Goal: Task Accomplishment & Management: Use online tool/utility

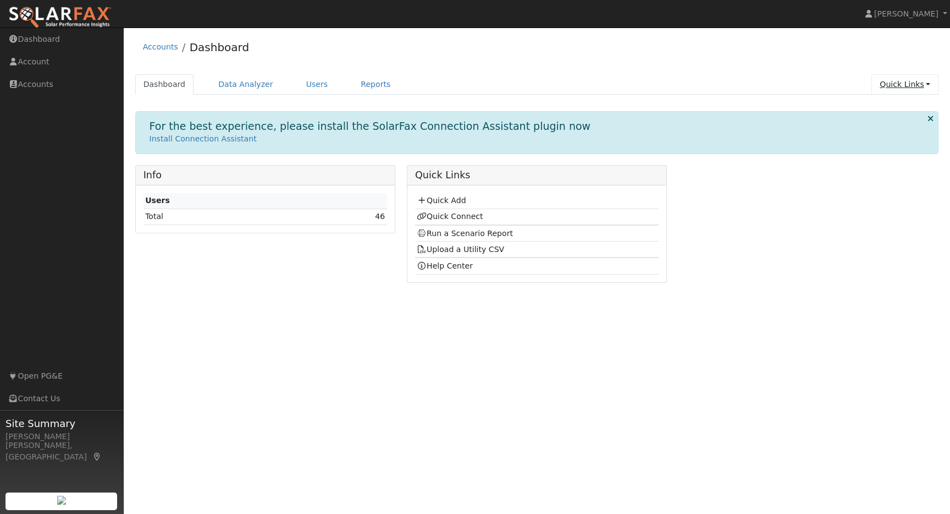
click at [926, 81] on link "Quick Links" at bounding box center [904, 84] width 67 height 20
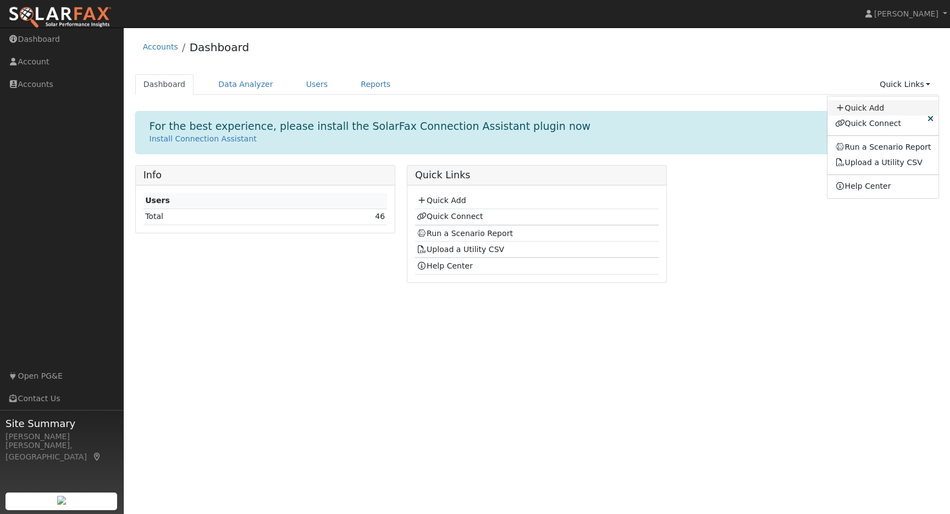
click at [871, 106] on link "Quick Add" at bounding box center [883, 107] width 112 height 15
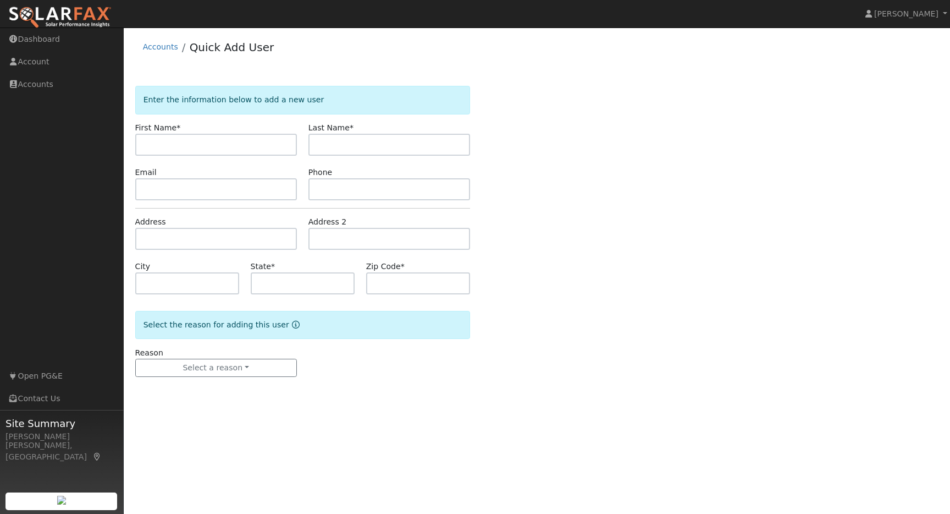
click at [201, 143] on input "text" at bounding box center [216, 145] width 162 height 22
type input "[PERSON_NAME]"
paste input "[EMAIL_ADDRESS][DOMAIN_NAME]"
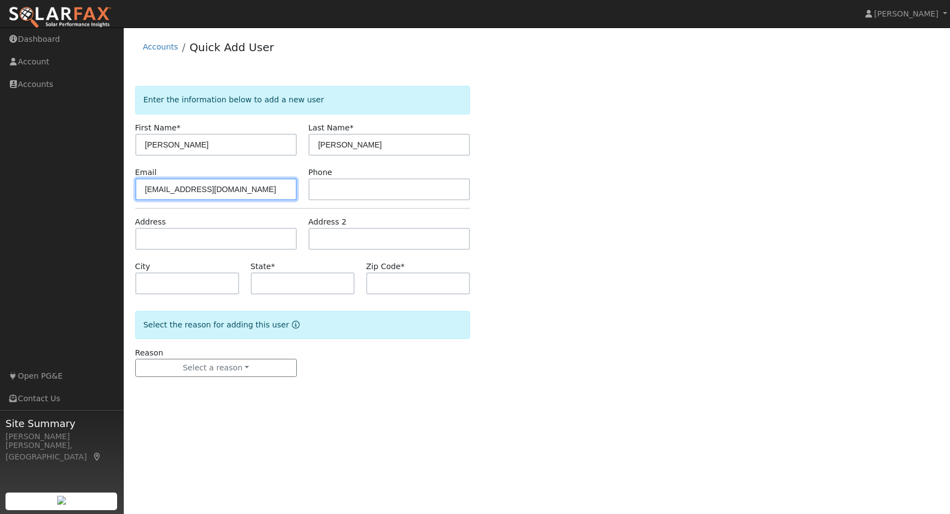
type input "[EMAIL_ADDRESS][DOMAIN_NAME]"
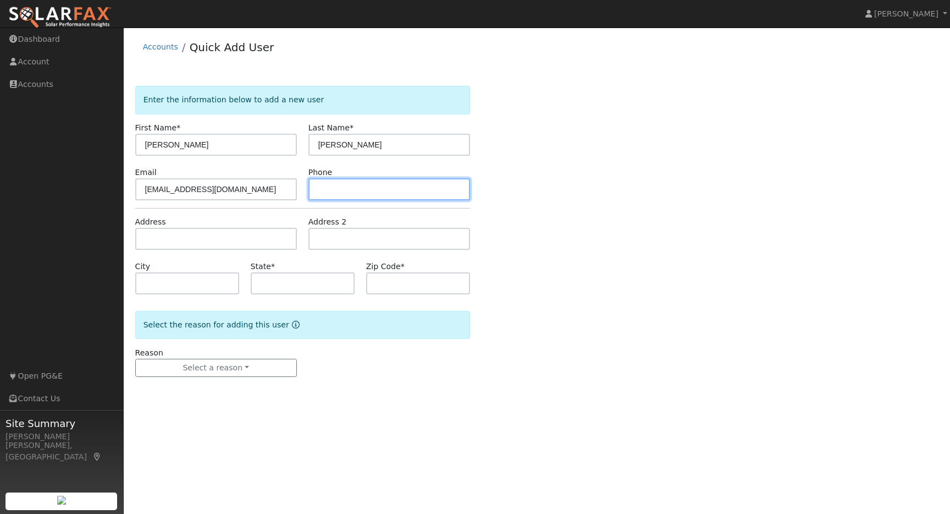
click at [330, 190] on input "text" at bounding box center [389, 189] width 162 height 22
type input "209-988-5264"
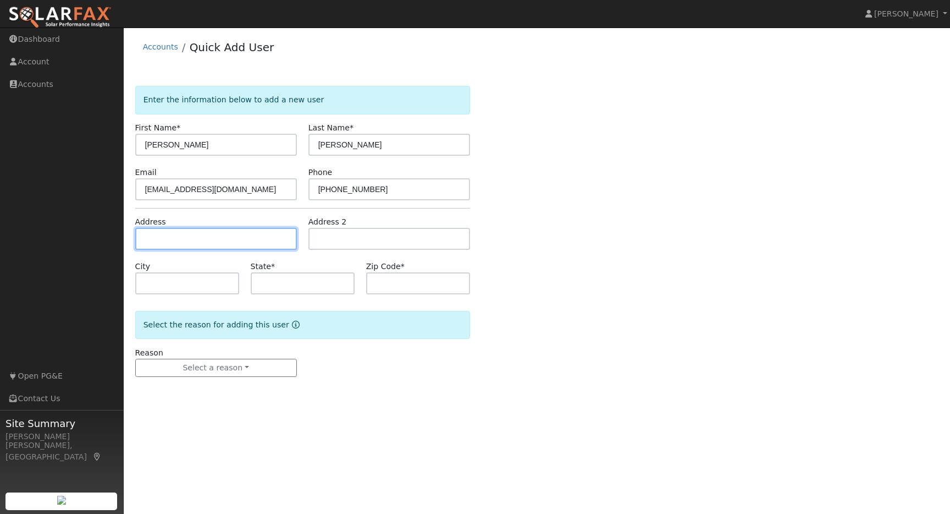
click at [196, 239] on input "text" at bounding box center [216, 239] width 162 height 22
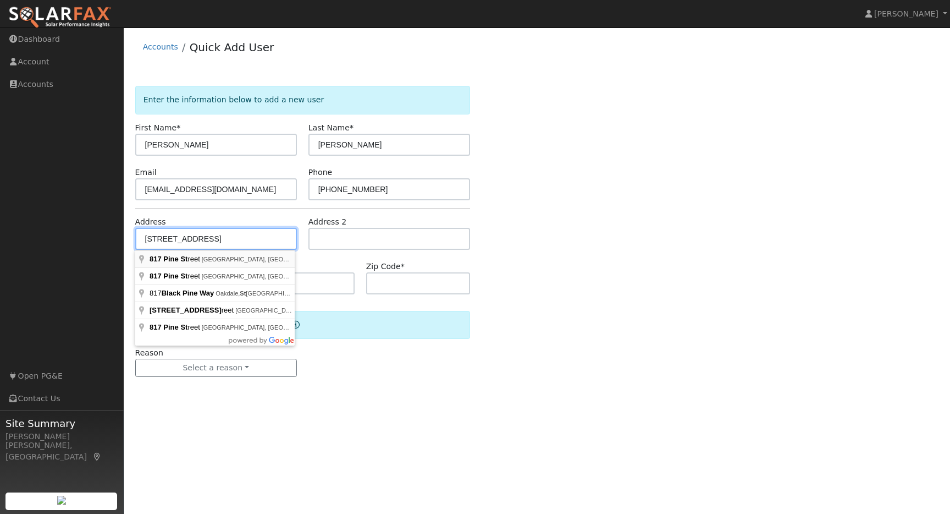
type input "[STREET_ADDRESS]"
type input "Oakdale"
type input "CA"
type input "95361"
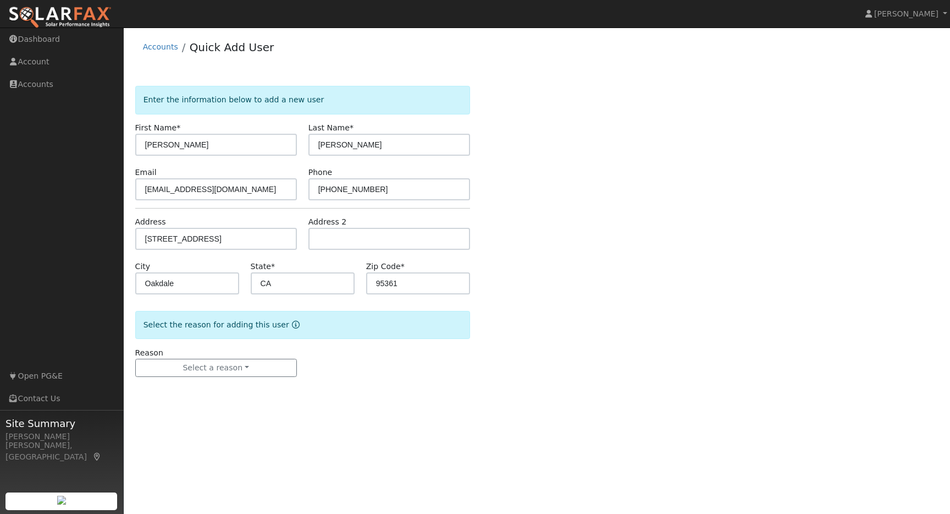
click at [412, 411] on div "User Profile First name Last name Email Email Notifications No Emails No Emails…" at bounding box center [537, 270] width 826 height 486
click at [255, 365] on button "Select a reason" at bounding box center [216, 367] width 162 height 19
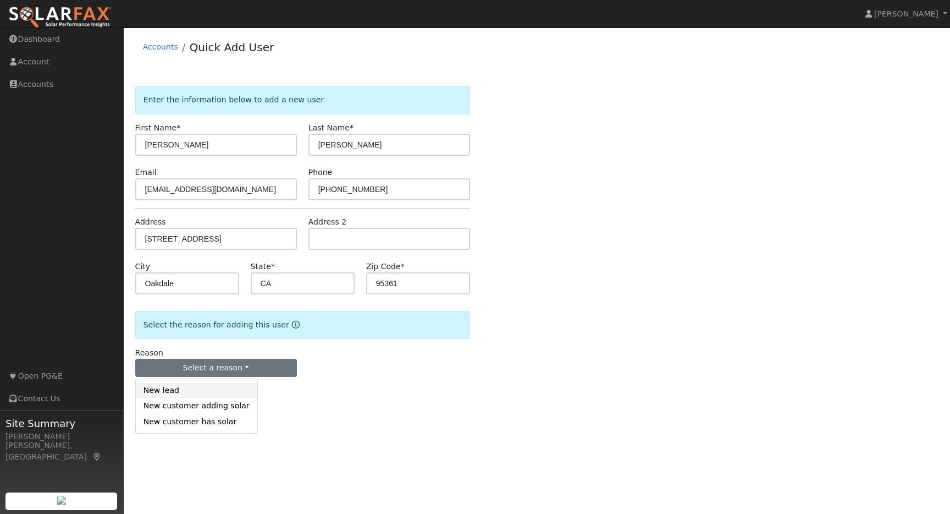
click at [179, 393] on link "New lead" at bounding box center [197, 390] width 122 height 15
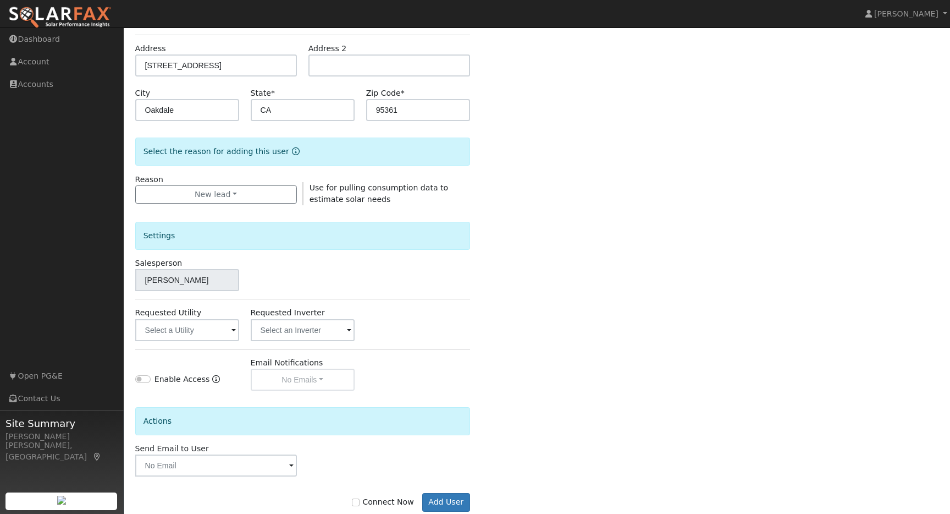
scroll to position [176, 0]
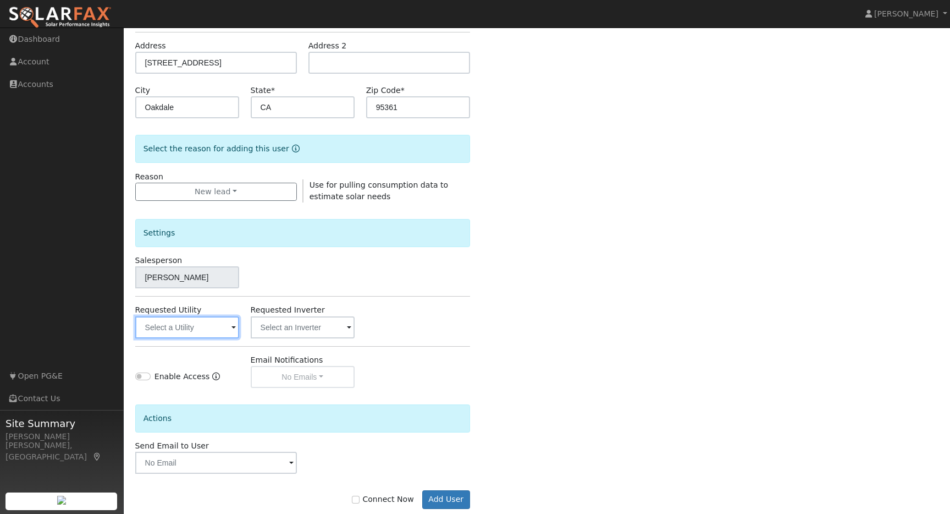
click at [227, 327] on input "text" at bounding box center [187, 327] width 104 height 22
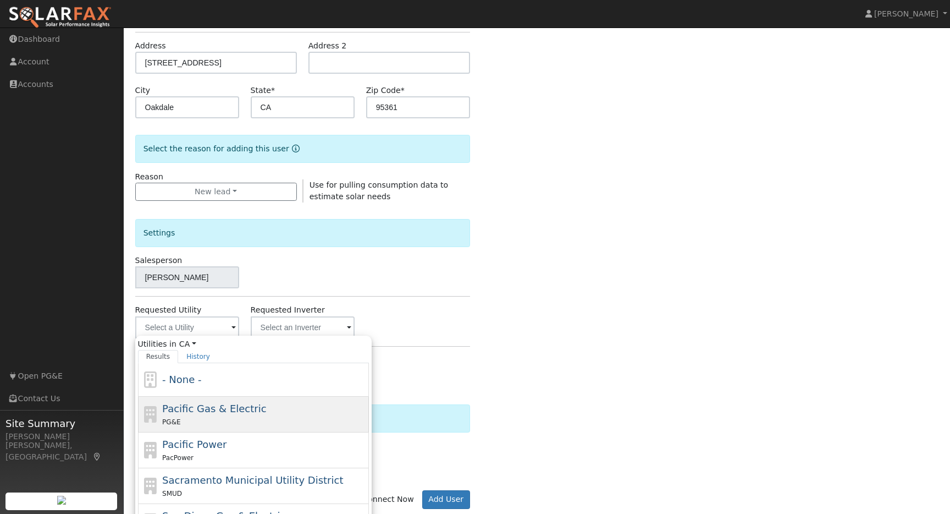
click at [200, 405] on span "Pacific Gas & Electric" at bounding box center [214, 408] width 104 height 12
type input "Pacific Gas & Electric"
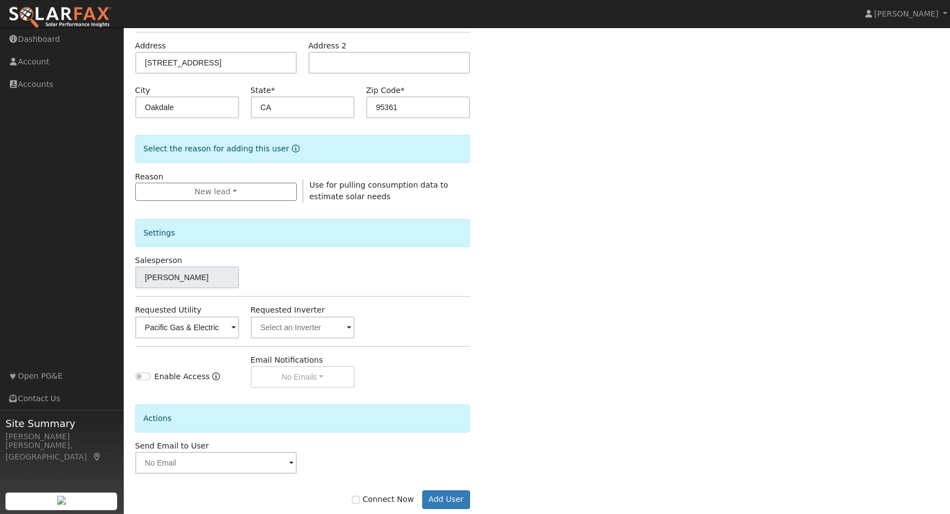
click at [594, 344] on div "Enter the information below to add a new user First Name * Gayle Last Name * Ri…" at bounding box center [537, 220] width 804 height 621
click at [360, 499] on input "Connect Now" at bounding box center [356, 499] width 8 height 8
checkbox input "true"
click at [436, 499] on button "Add User" at bounding box center [446, 499] width 48 height 19
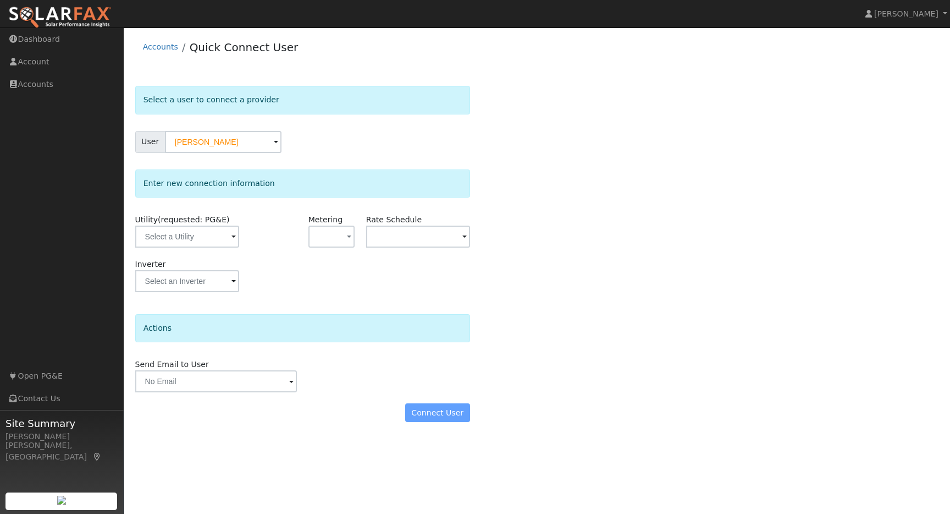
click at [443, 144] on div "User [PERSON_NAME]" at bounding box center [302, 142] width 335 height 22
click at [221, 241] on input "text" at bounding box center [187, 236] width 104 height 22
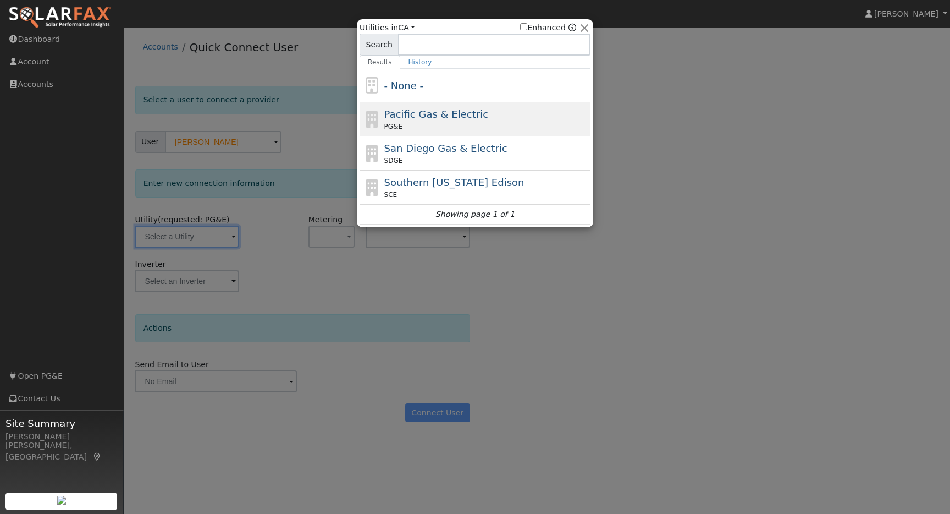
click at [440, 109] on span "Pacific Gas & Electric" at bounding box center [436, 114] width 104 height 12
type input "PG&E"
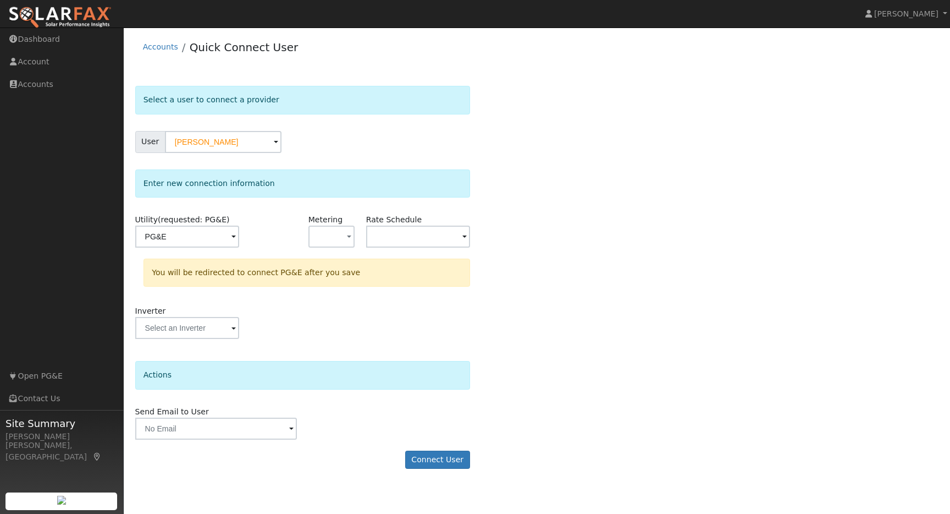
click at [602, 191] on div "Select a user to connect a provider User [PERSON_NAME] Account Default Account …" at bounding box center [537, 283] width 804 height 394
click at [442, 457] on button "Connect User" at bounding box center [437, 459] width 65 height 19
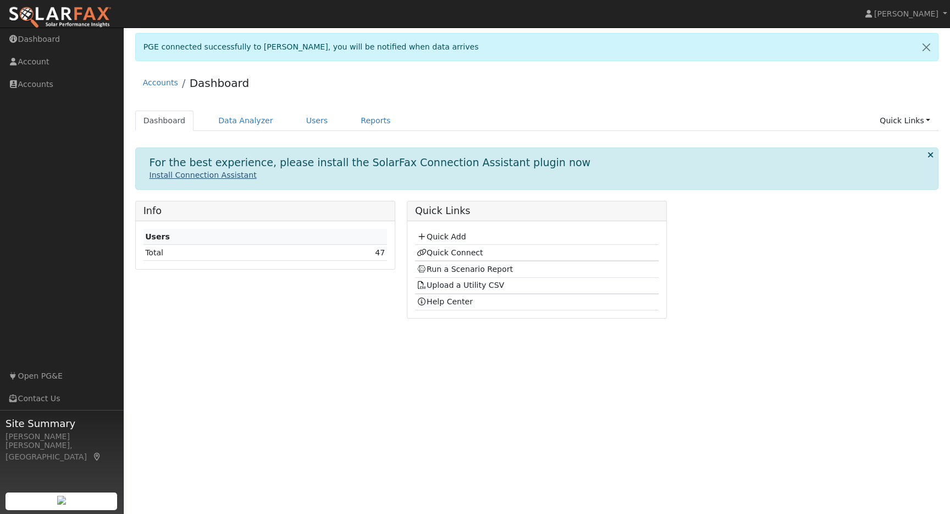
click at [216, 177] on link "Install Connection Assistant" at bounding box center [203, 174] width 107 height 9
click at [237, 122] on link "Data Analyzer" at bounding box center [245, 121] width 71 height 20
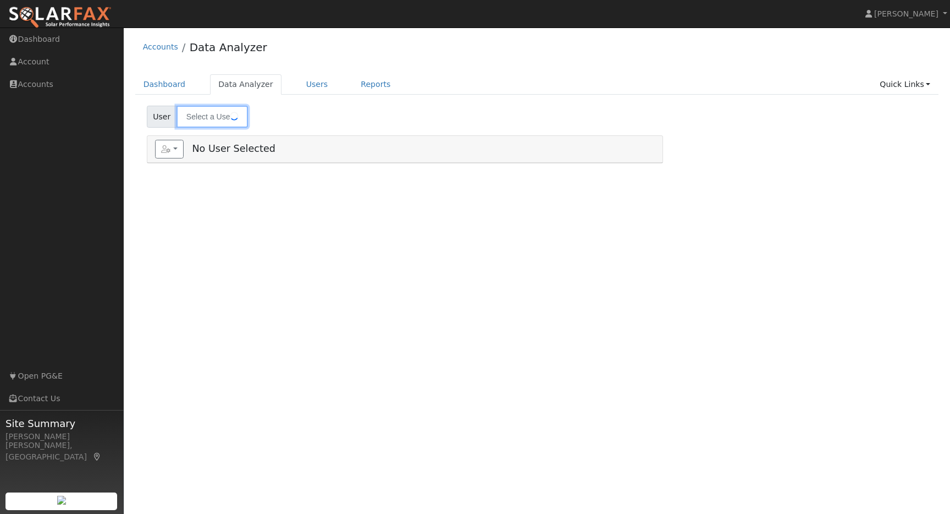
type input "[PERSON_NAME]"
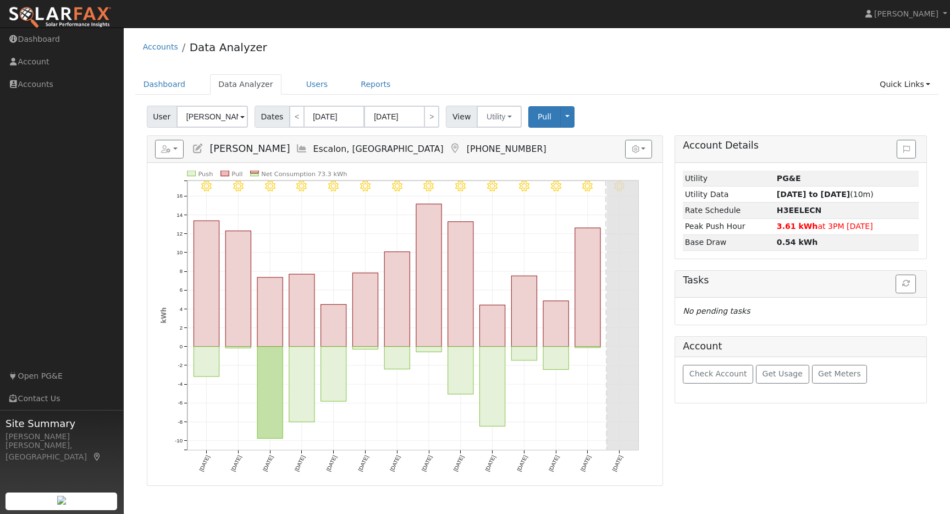
click at [240, 117] on span at bounding box center [242, 117] width 4 height 13
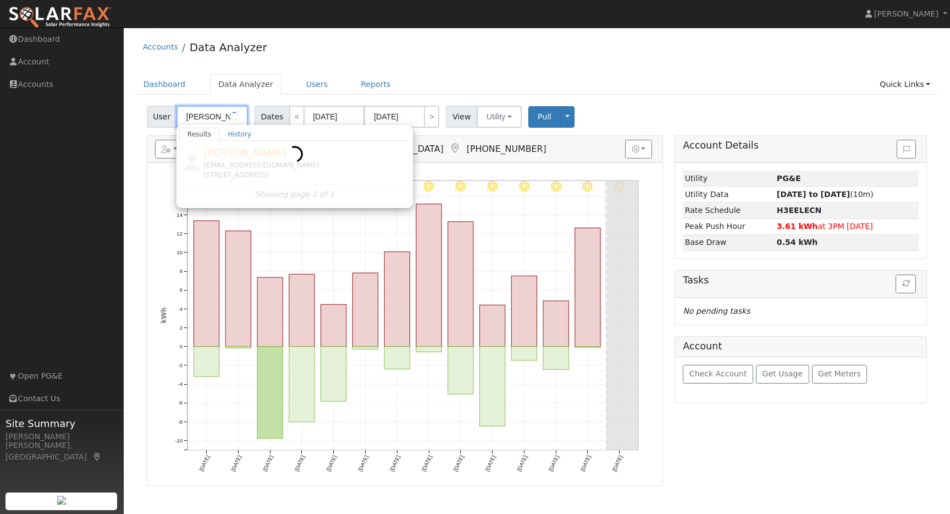
type input "[PERSON_NAME]"
click at [232, 152] on div at bounding box center [294, 173] width 231 height 64
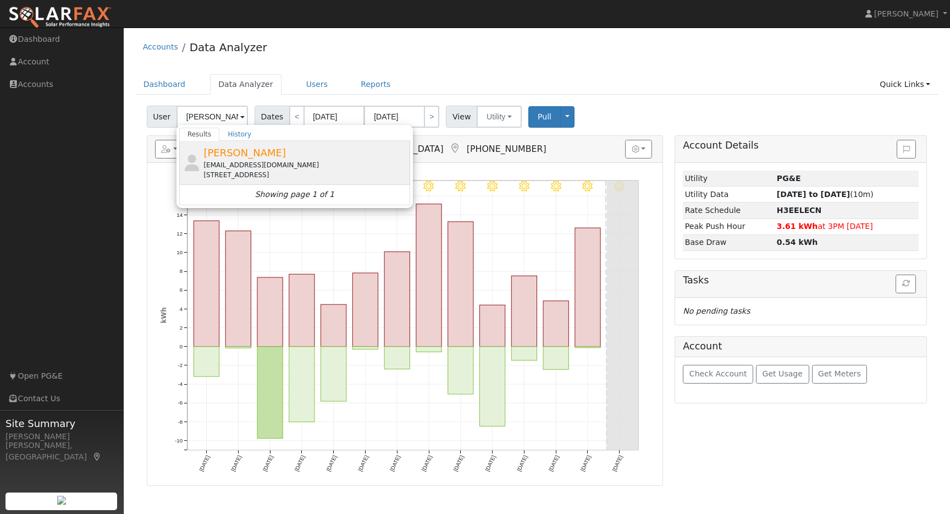
click at [222, 157] on span "[PERSON_NAME]" at bounding box center [244, 153] width 82 height 12
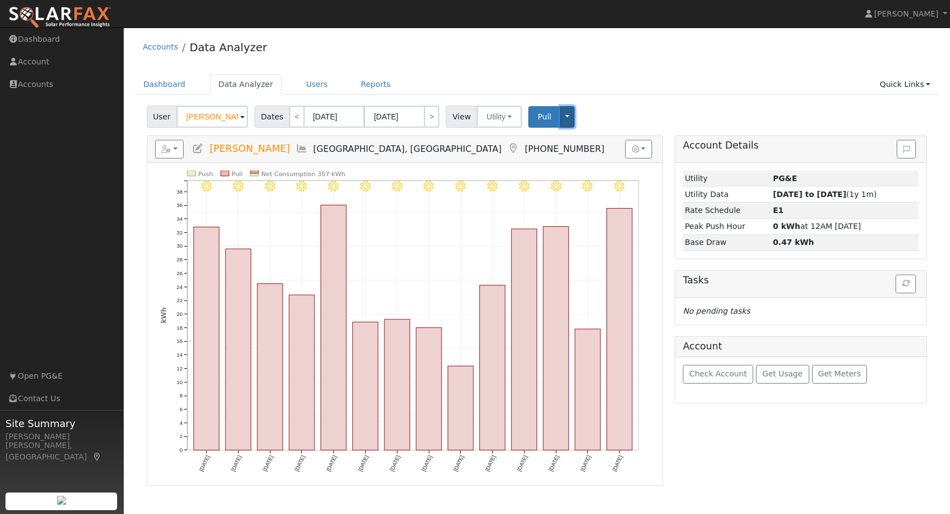
click at [561, 124] on button "Toggle Dropdown" at bounding box center [567, 116] width 14 height 21
click at [540, 119] on span "Pull" at bounding box center [545, 116] width 14 height 9
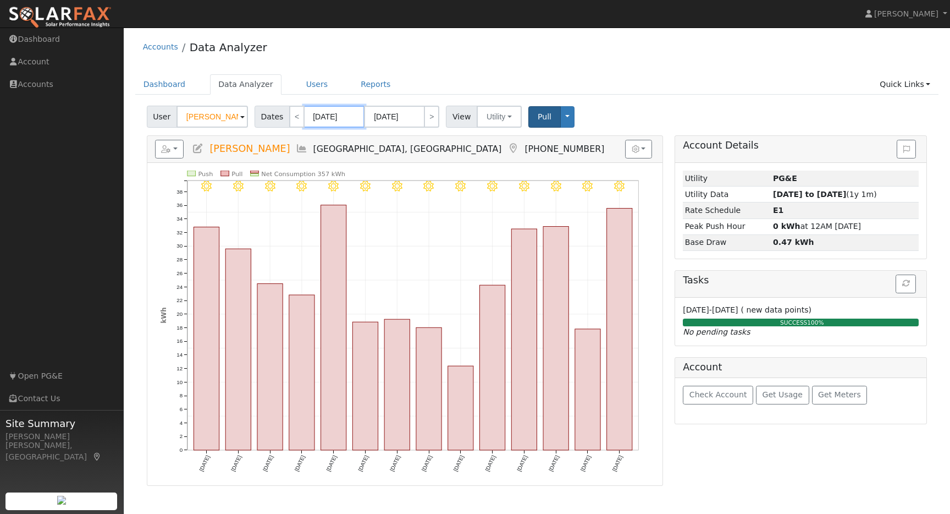
click at [327, 120] on body "installed Jason Kerr Jason Kerr Profile Help Center Terms Of Service See What's…" at bounding box center [475, 270] width 950 height 486
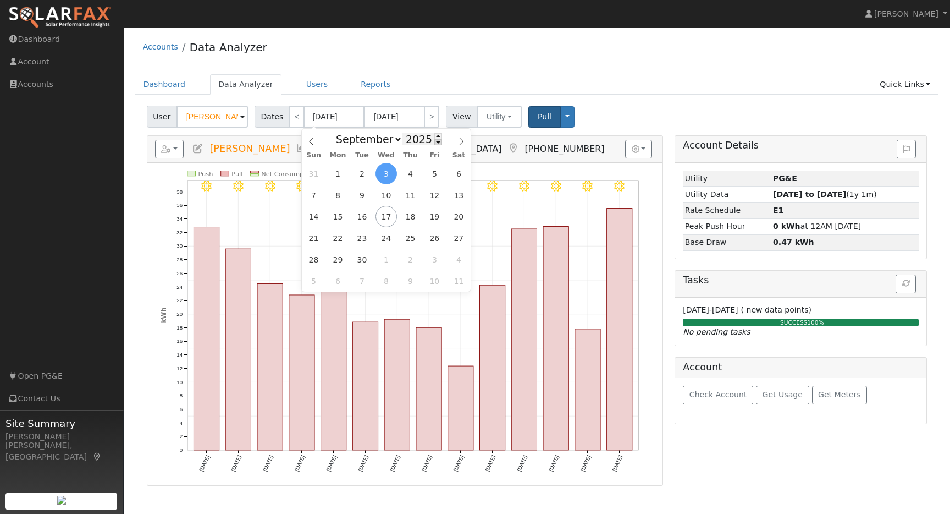
click at [435, 145] on span at bounding box center [438, 142] width 8 height 6
click at [473, 76] on ul "Dashboard Data Analyzer Users Reports Quick Links Quick Add Quick Connect Run a…" at bounding box center [537, 84] width 804 height 20
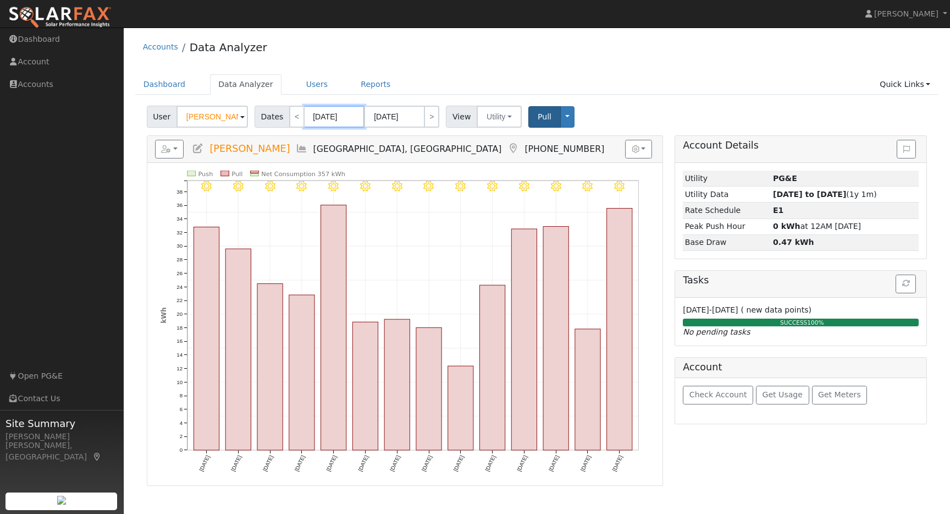
click at [339, 114] on input "09/03/2025" at bounding box center [334, 117] width 60 height 22
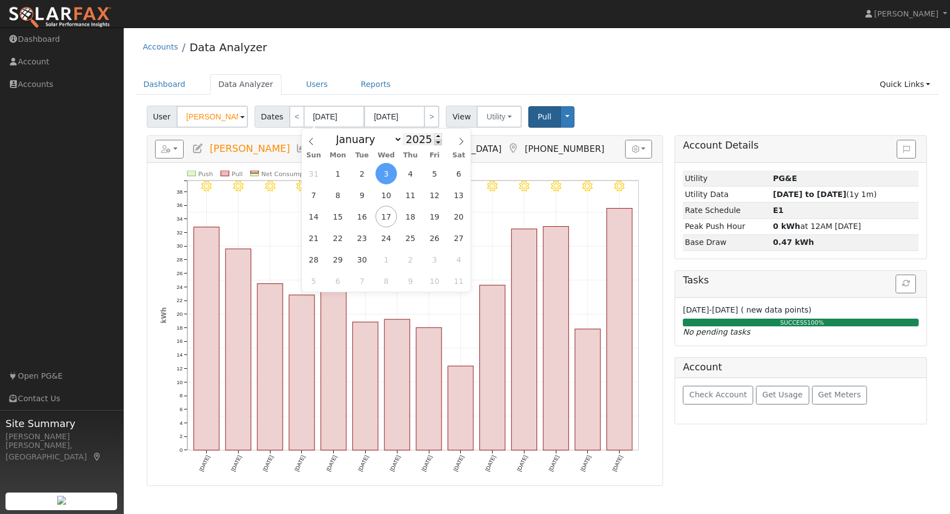
click at [434, 144] on span at bounding box center [438, 142] width 8 height 6
type input "2024"
click at [341, 217] on span "16" at bounding box center [337, 216] width 21 height 21
type input "09/16/2024"
type input "09/29/2024"
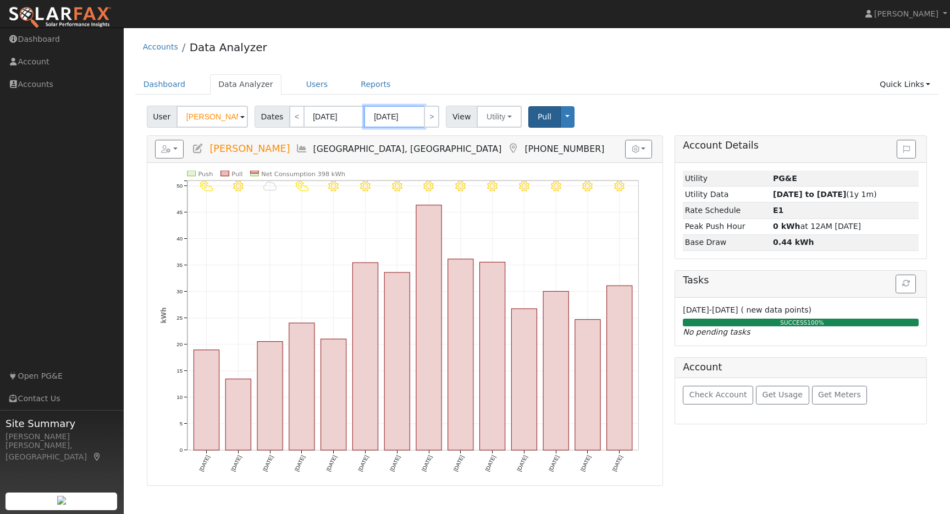
click at [409, 116] on input "09/29/2024" at bounding box center [394, 117] width 60 height 22
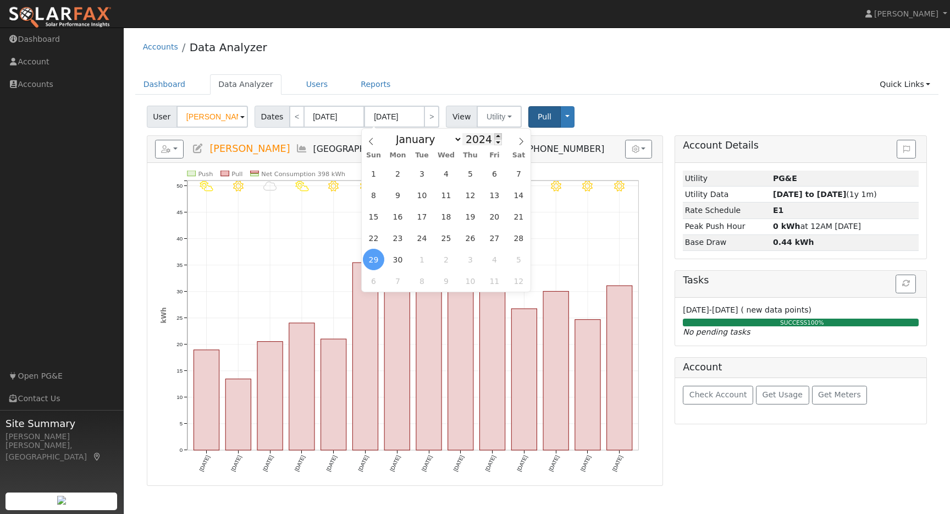
click at [494, 137] on span at bounding box center [498, 136] width 8 height 6
type input "2025"
click at [426, 219] on span "16" at bounding box center [421, 216] width 21 height 21
type input "09/16/2025"
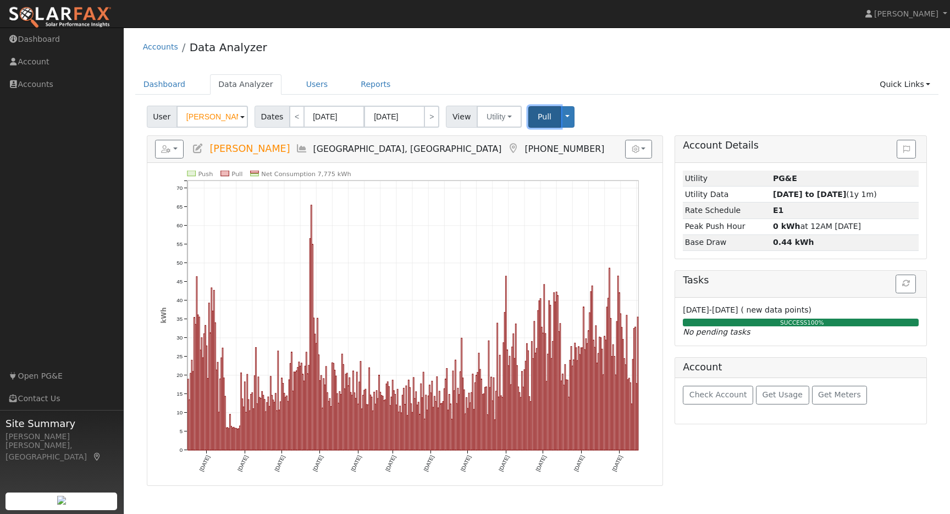
click at [539, 119] on span "Pull" at bounding box center [545, 116] width 14 height 9
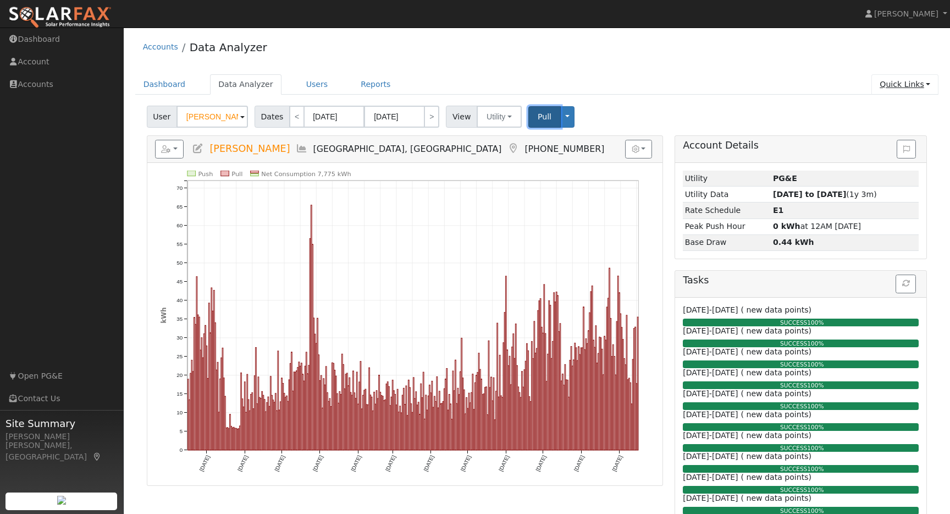
click at [925, 85] on link "Quick Links" at bounding box center [904, 84] width 67 height 20
click at [893, 146] on link "Run a Scenario Report" at bounding box center [883, 147] width 112 height 15
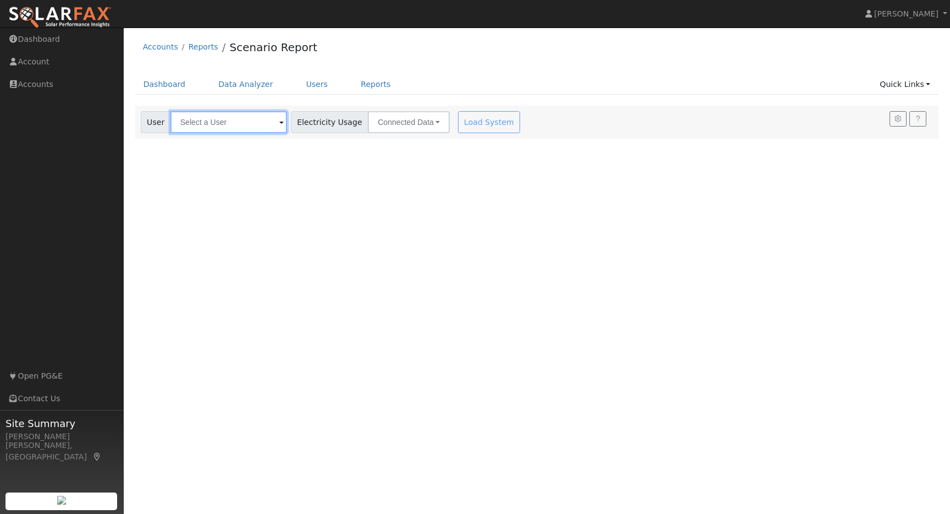
click at [263, 126] on input "text" at bounding box center [228, 122] width 117 height 22
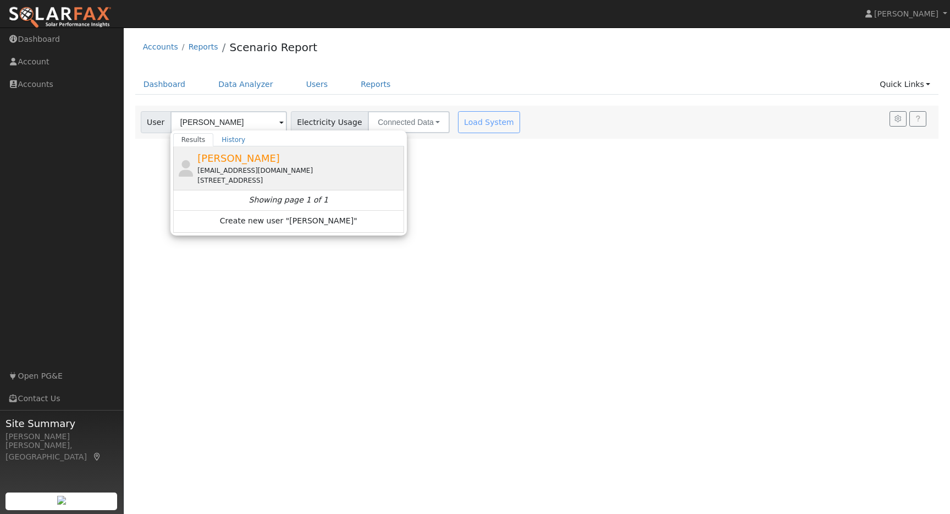
click at [213, 164] on span "[PERSON_NAME]" at bounding box center [238, 158] width 82 height 12
type input "[PERSON_NAME]"
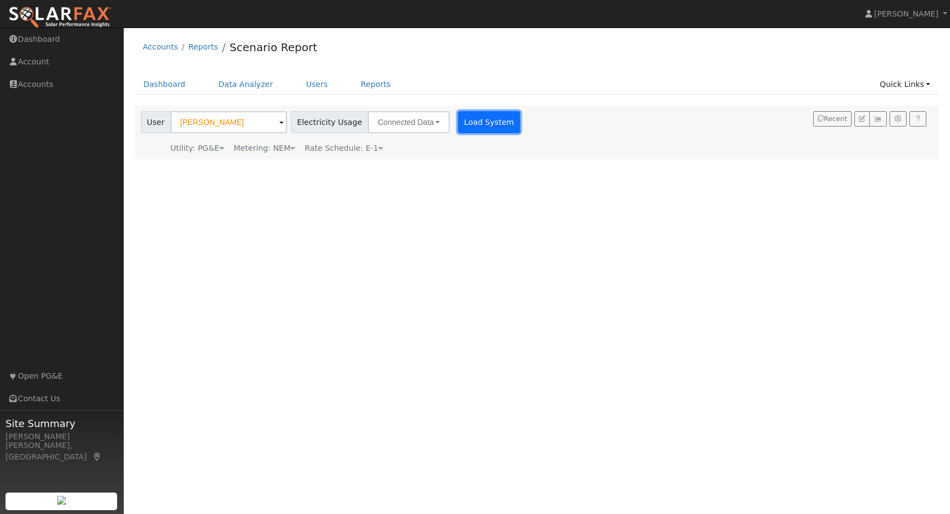
click at [473, 125] on button "Load System" at bounding box center [489, 122] width 63 height 22
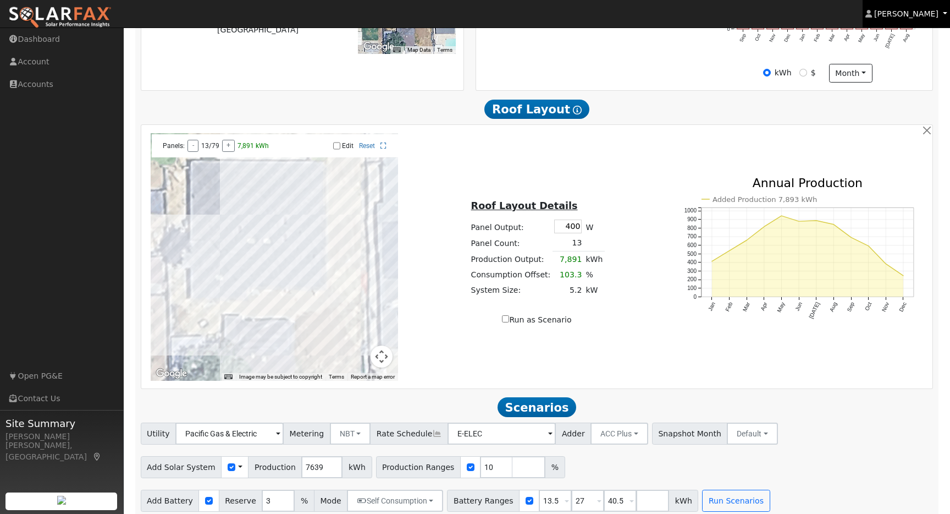
scroll to position [345, 0]
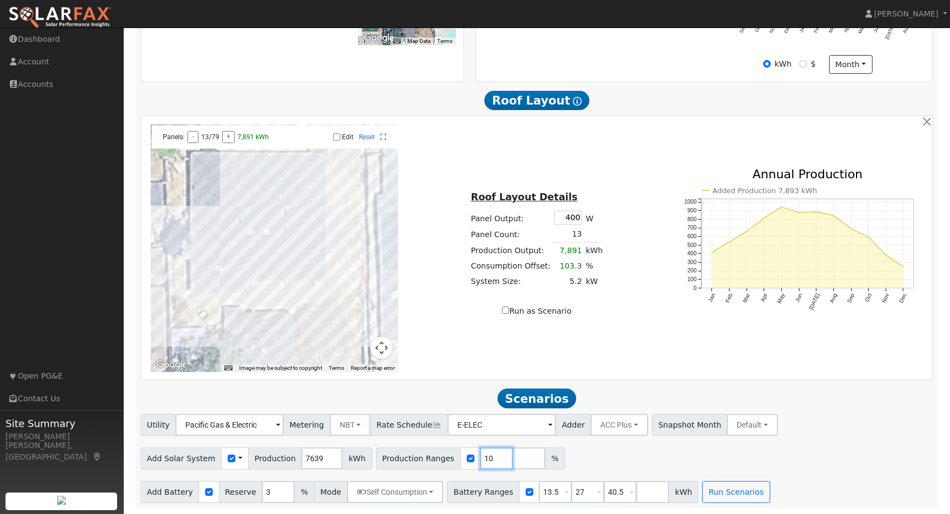
click at [480, 453] on input "10" at bounding box center [496, 458] width 33 height 22
drag, startPoint x: 480, startPoint y: 453, endPoint x: 462, endPoint y: 455, distance: 17.7
click at [462, 455] on div "Production Ranges 10 %" at bounding box center [470, 458] width 189 height 22
drag, startPoint x: 481, startPoint y: 458, endPoint x: 462, endPoint y: 458, distance: 18.7
click at [462, 458] on div "Production Ranges 10 %" at bounding box center [470, 458] width 189 height 22
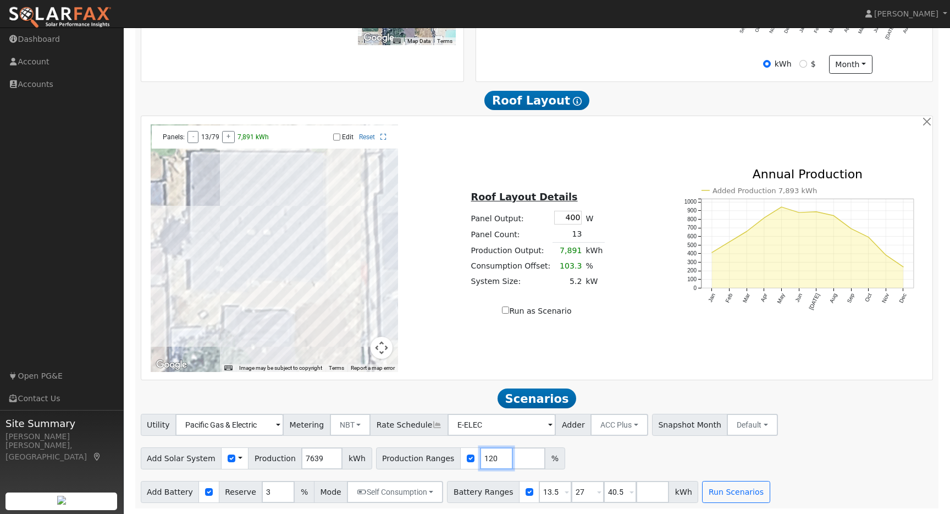
type input "120"
type input "140"
type input "160"
click at [778, 430] on div "Utility Pacific Gas & Electric Metering NBT NEM NBT Rate Schedule E-ELEC Adder …" at bounding box center [537, 423] width 797 height 26
click at [725, 485] on button "Run Scenarios" at bounding box center [736, 492] width 68 height 22
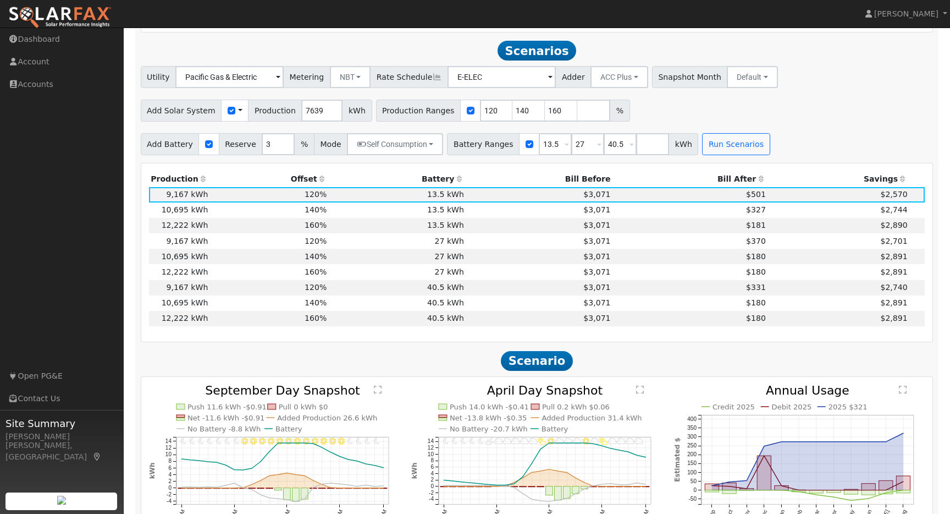
scroll to position [700, 0]
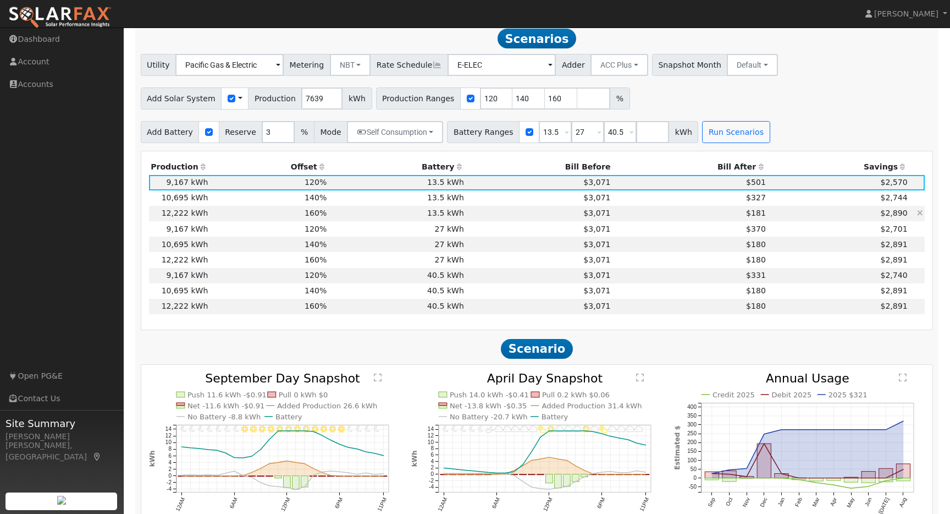
click at [203, 221] on td "12,222 kWh" at bounding box center [179, 213] width 61 height 15
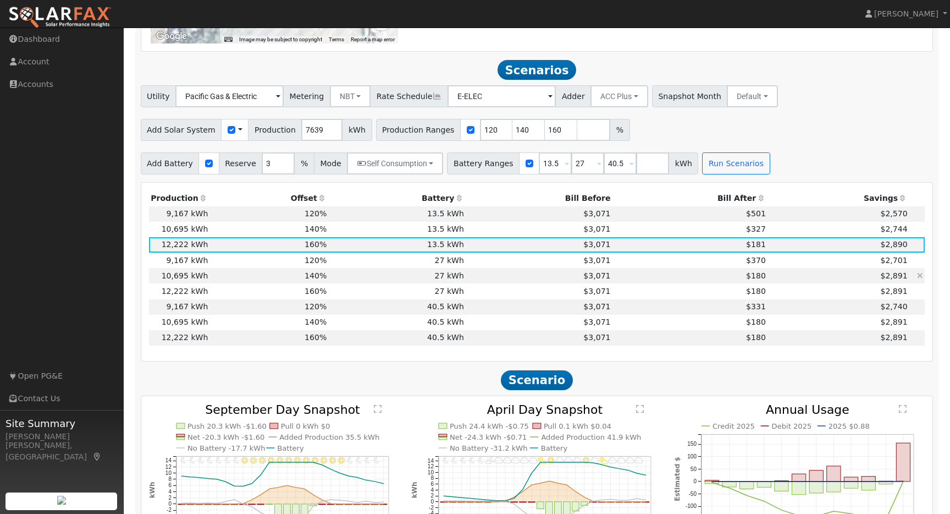
scroll to position [667, 0]
